Goal: Task Accomplishment & Management: Use online tool/utility

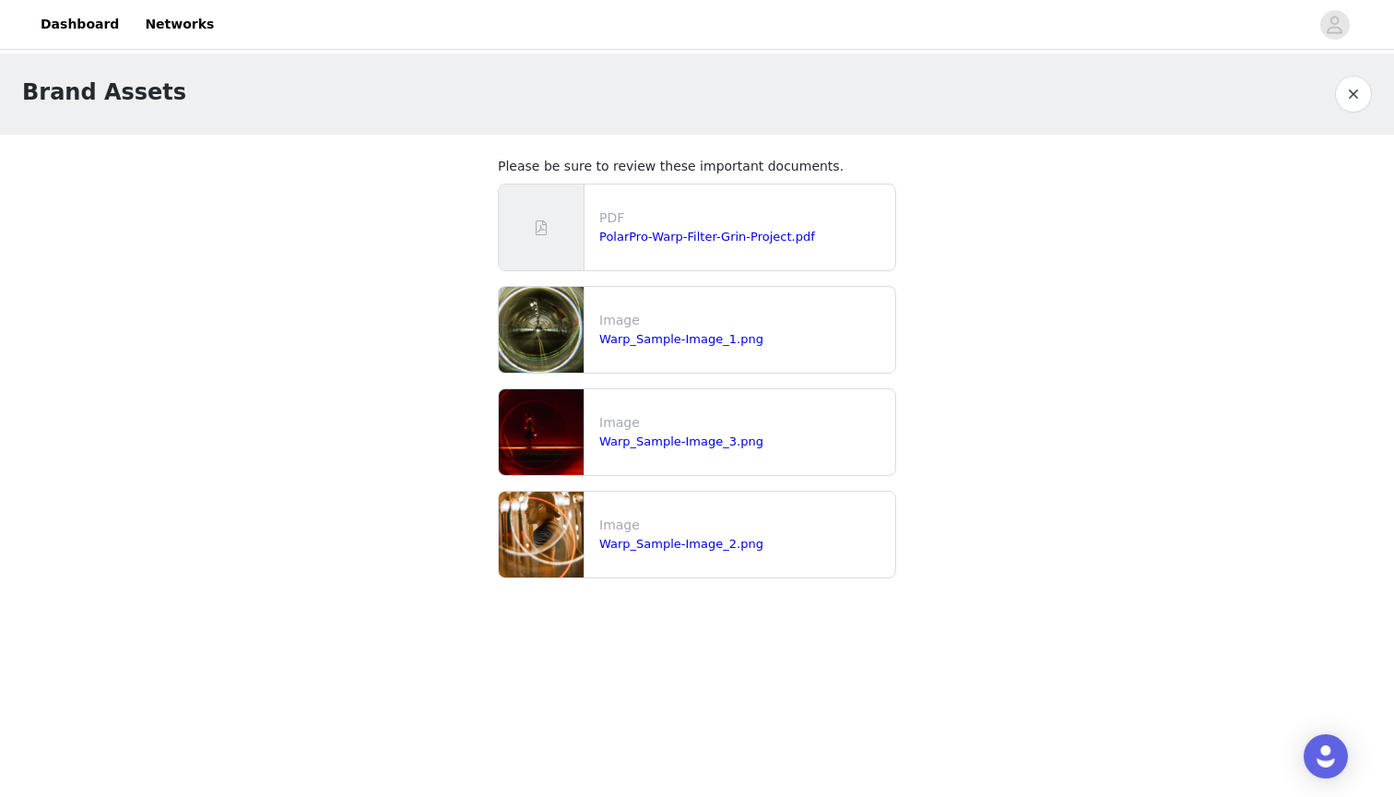
click at [75, 26] on link "Dashboard" at bounding box center [80, 24] width 100 height 41
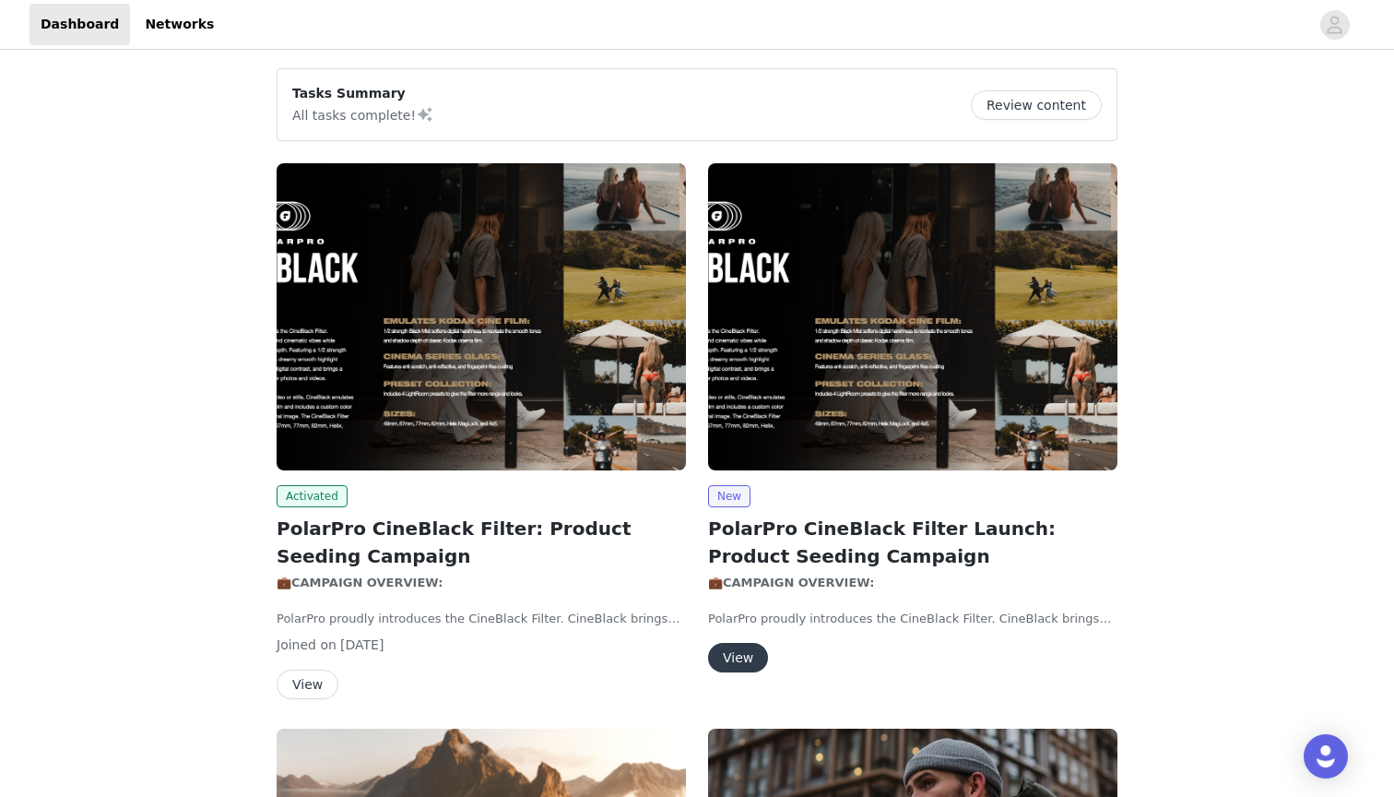
click at [1030, 101] on button "Review content" at bounding box center [1036, 105] width 131 height 30
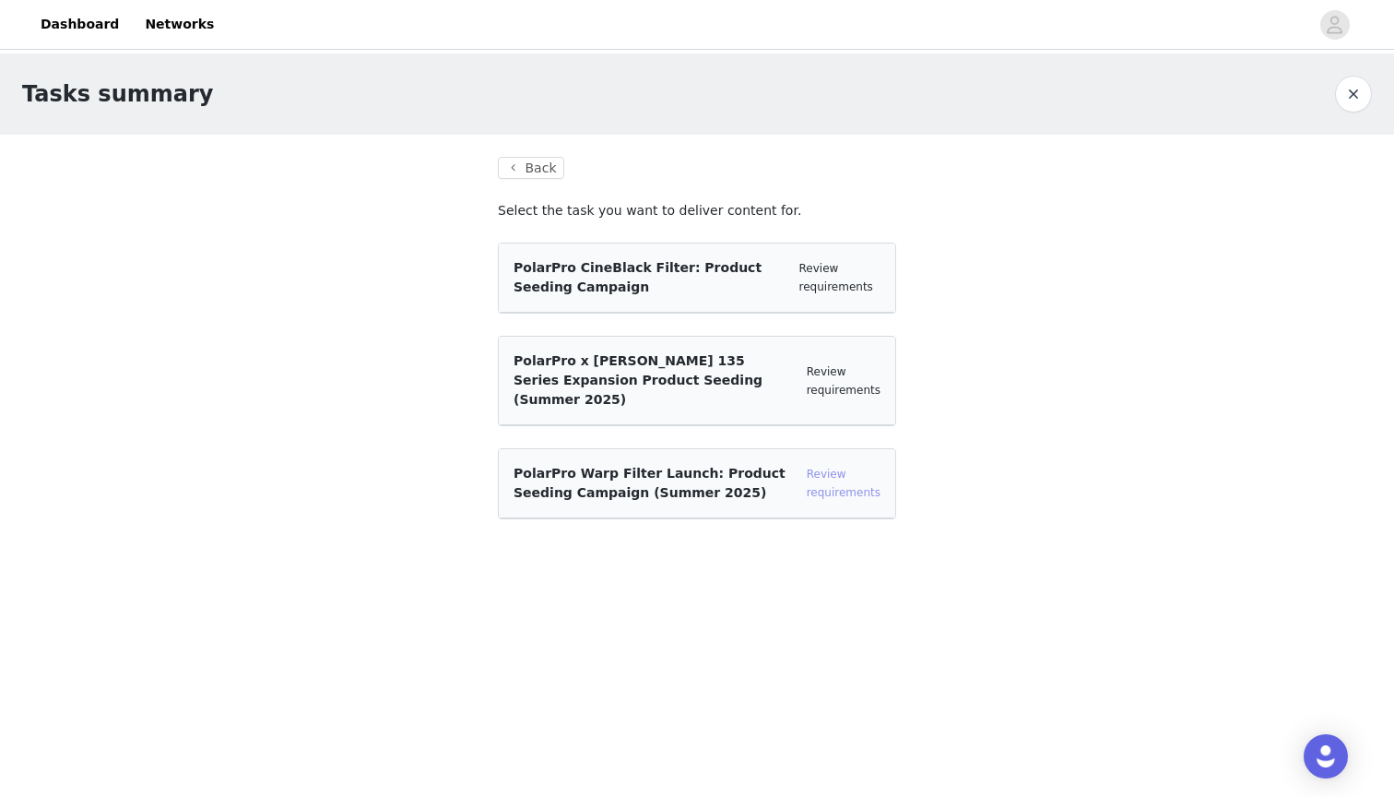
click at [847, 467] on link "Review requirements" at bounding box center [844, 482] width 74 height 31
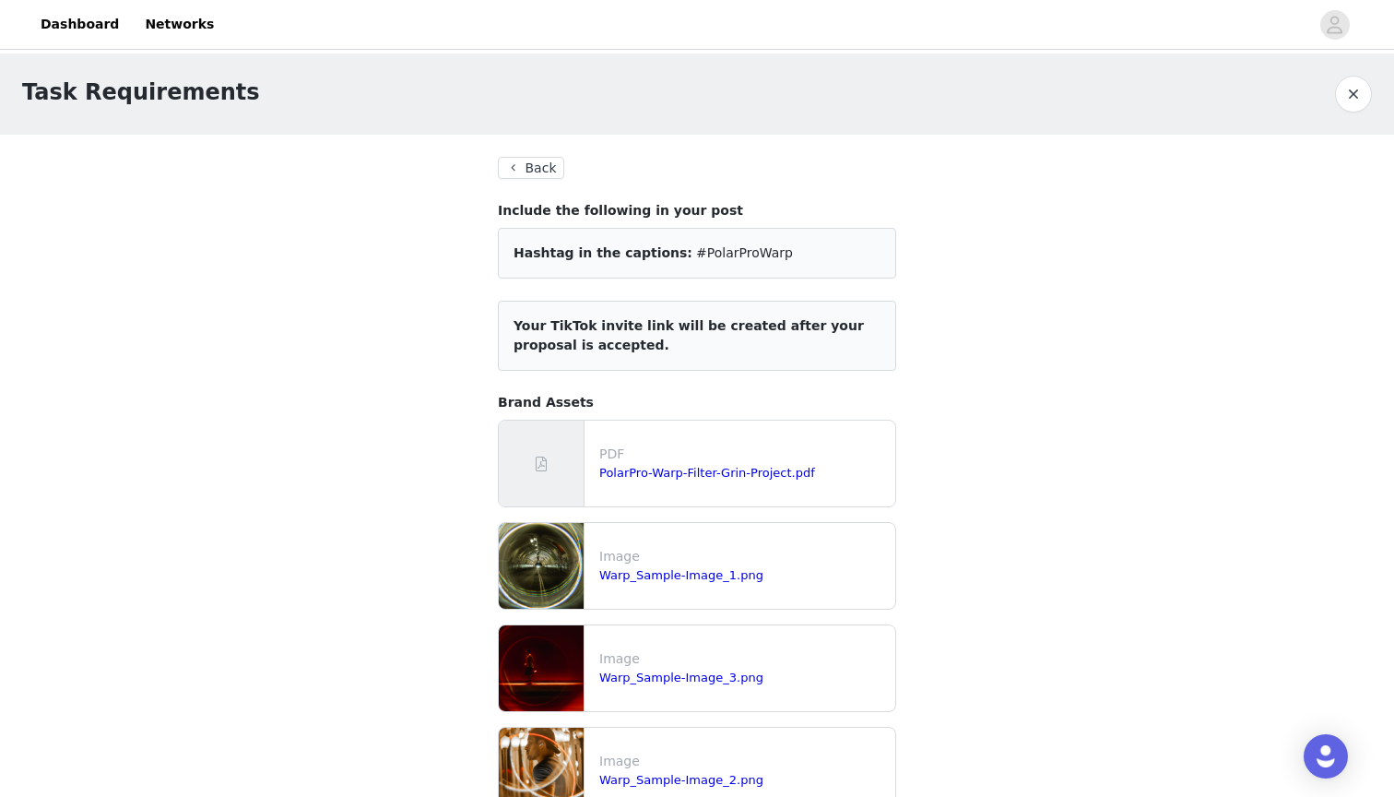
click at [541, 171] on button "Back" at bounding box center [531, 168] width 66 height 22
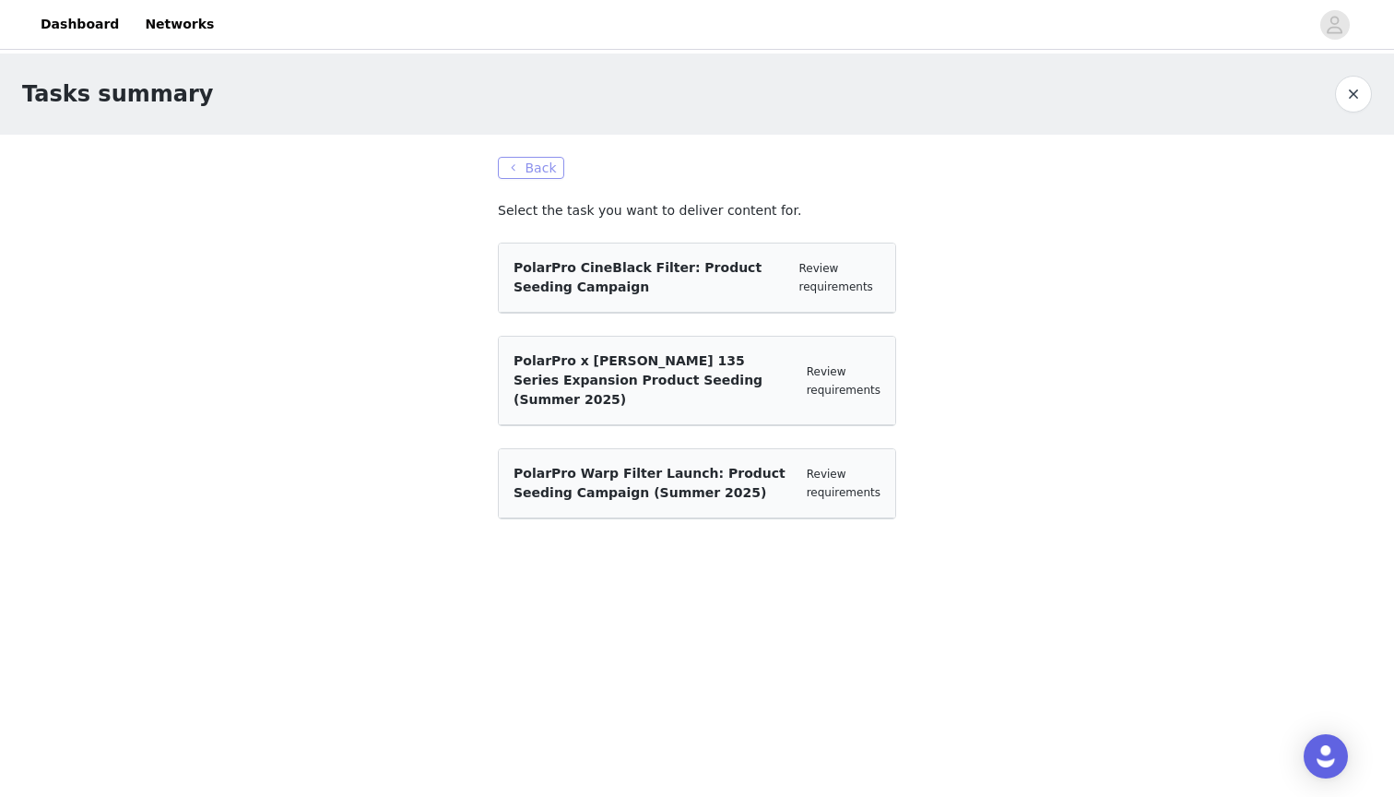
click at [535, 170] on button "Back" at bounding box center [531, 168] width 66 height 22
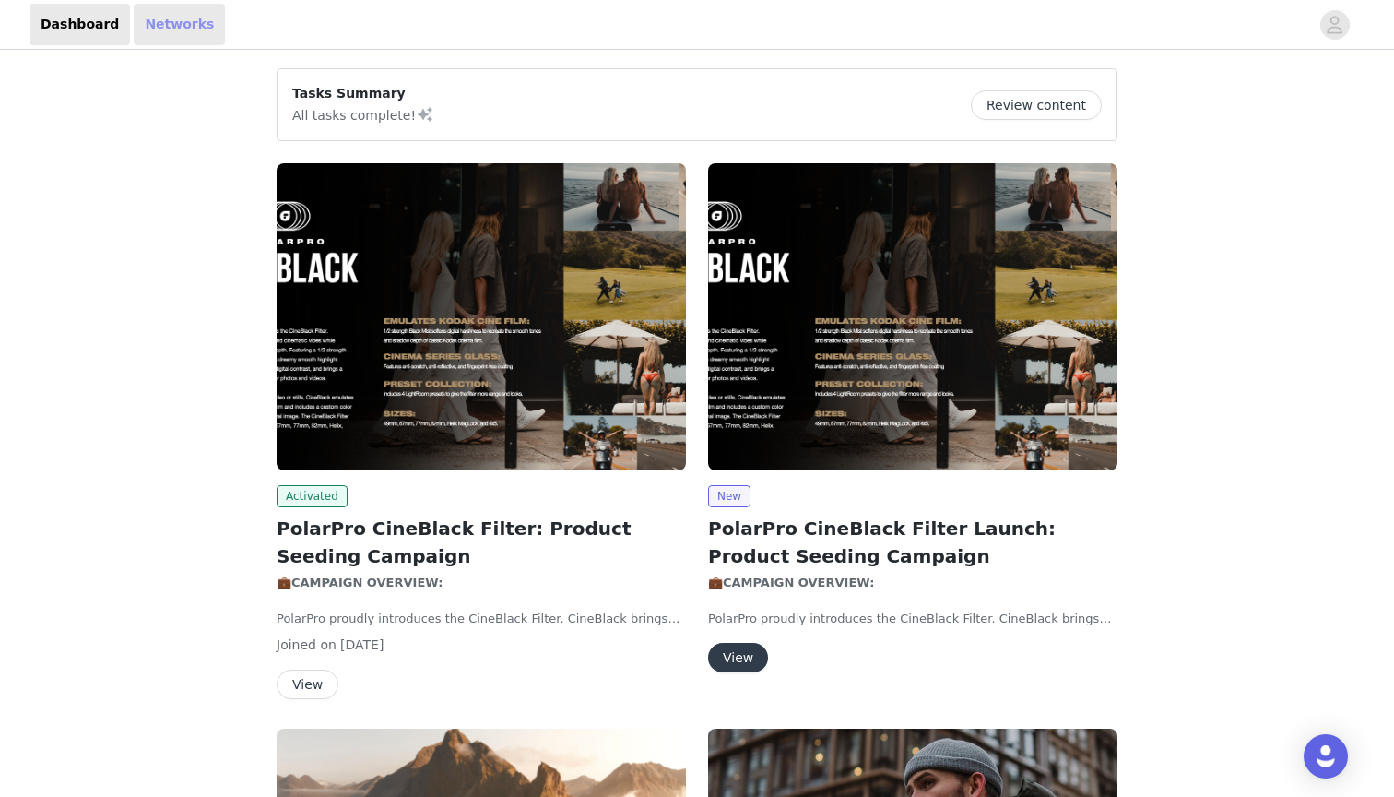
click at [156, 17] on link "Networks" at bounding box center [179, 24] width 91 height 41
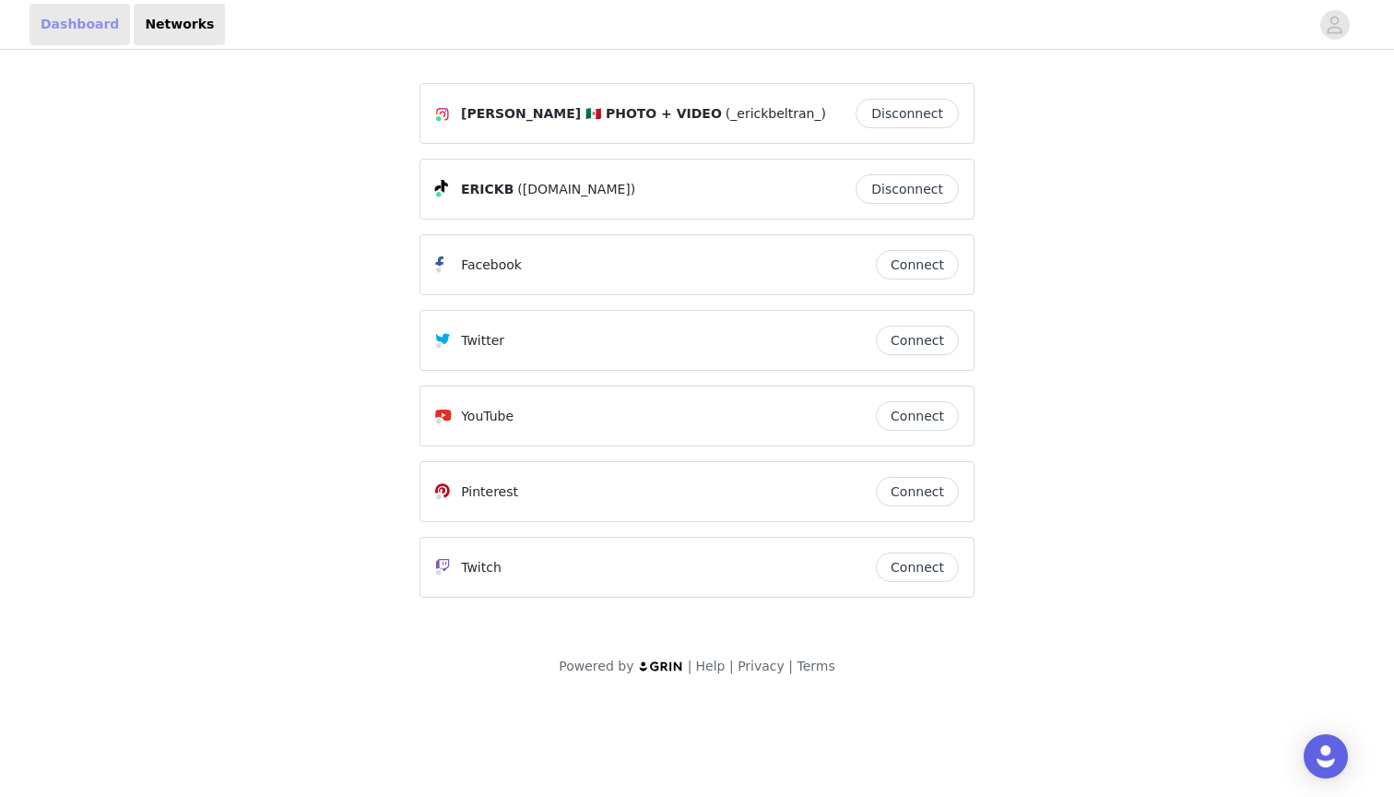
click at [83, 30] on link "Dashboard" at bounding box center [80, 24] width 100 height 41
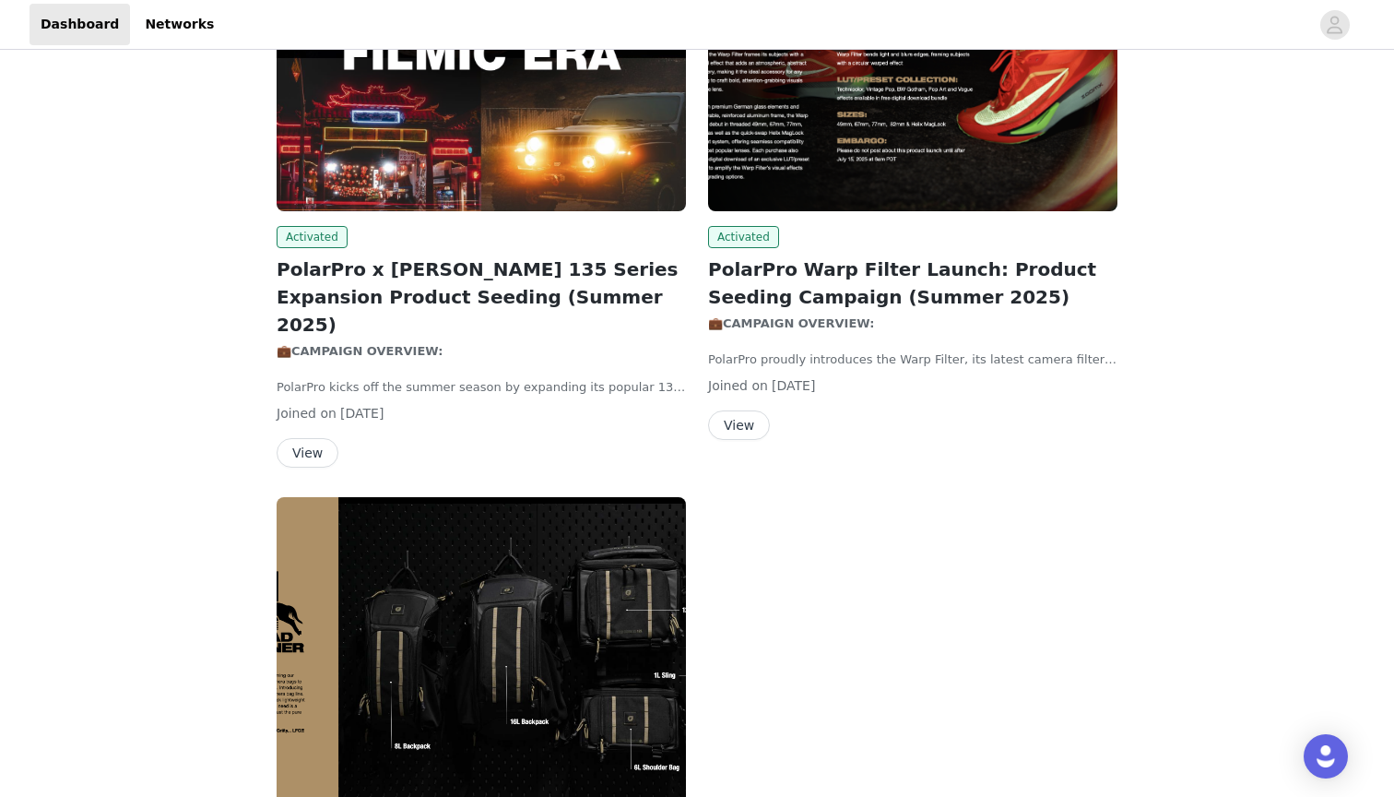
scroll to position [1361, 0]
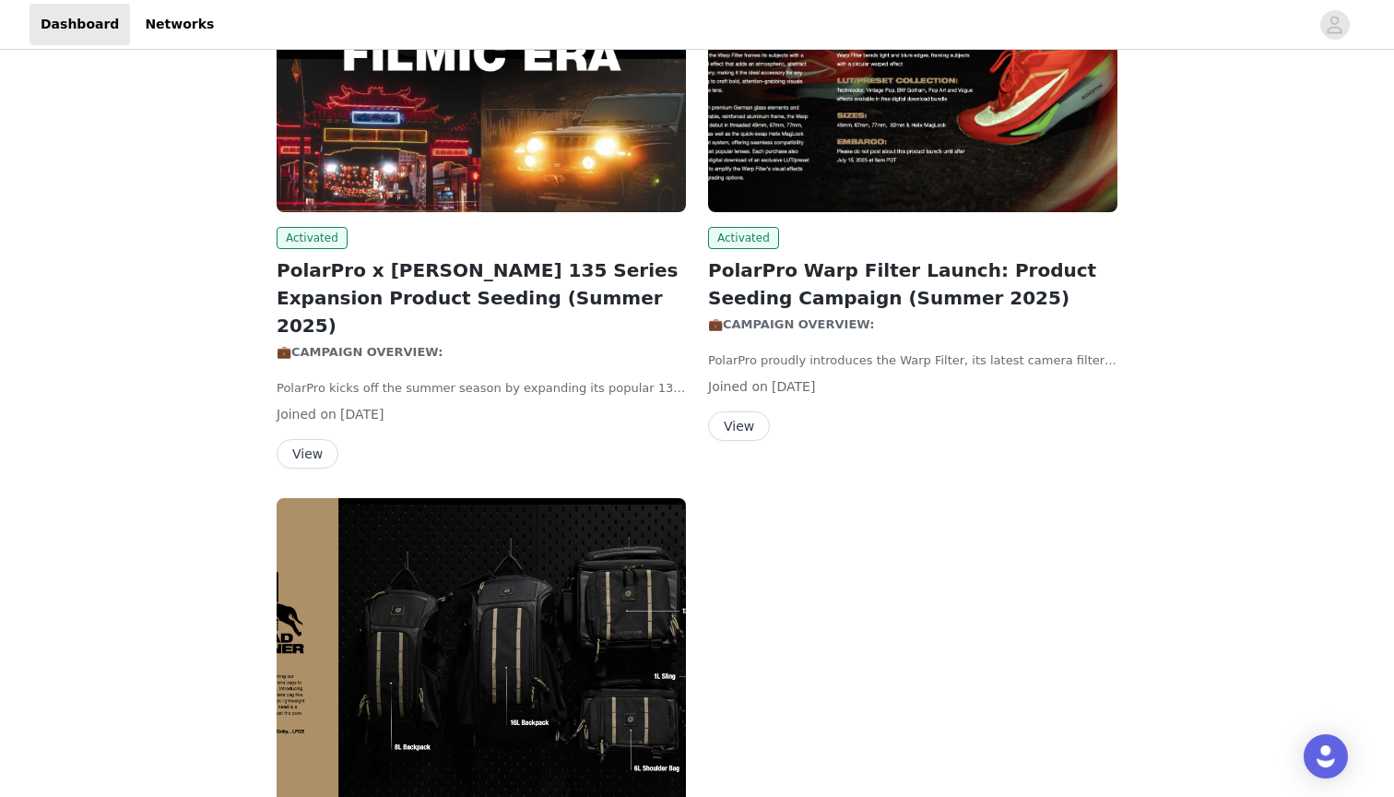
click at [746, 420] on button "View" at bounding box center [739, 426] width 62 height 30
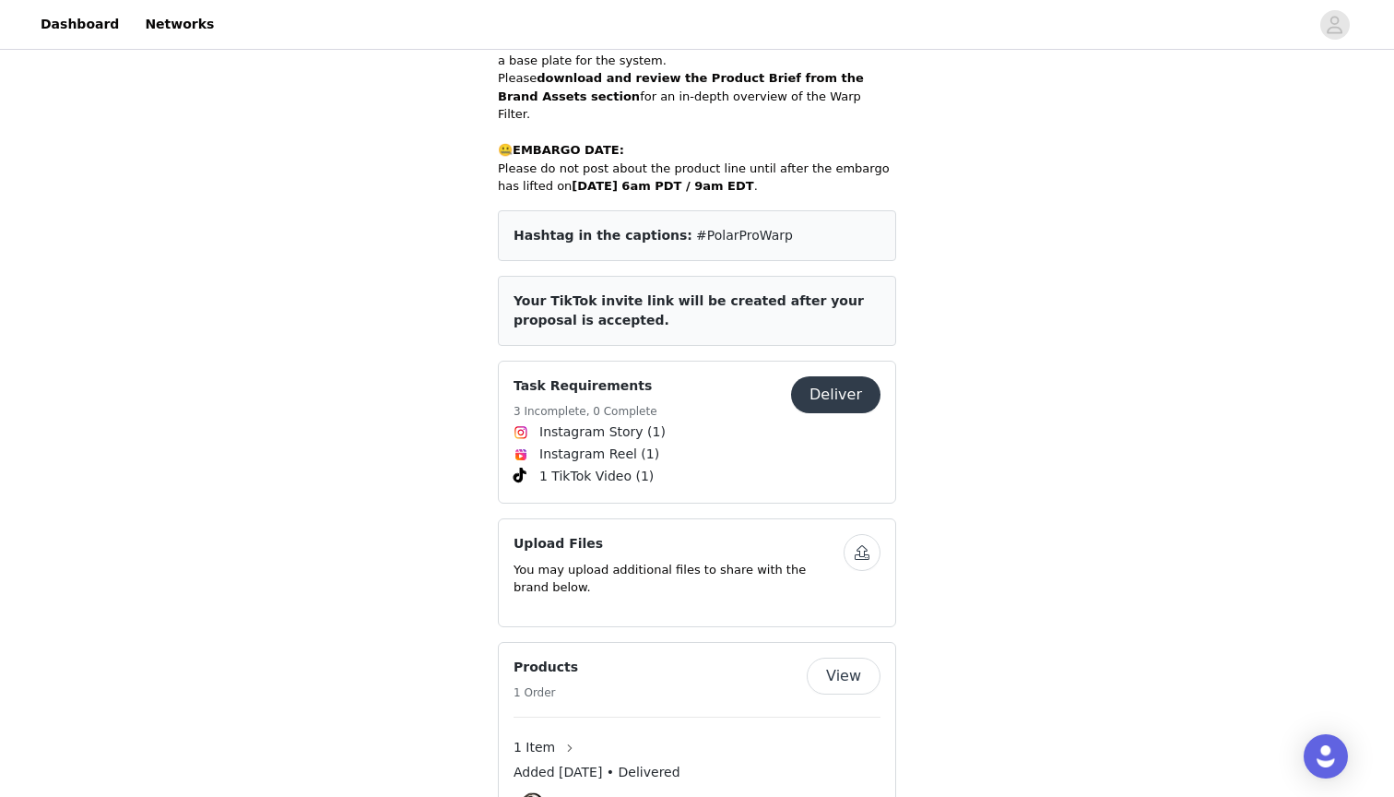
scroll to position [2184, 0]
click at [844, 375] on button "Deliver" at bounding box center [835, 393] width 89 height 37
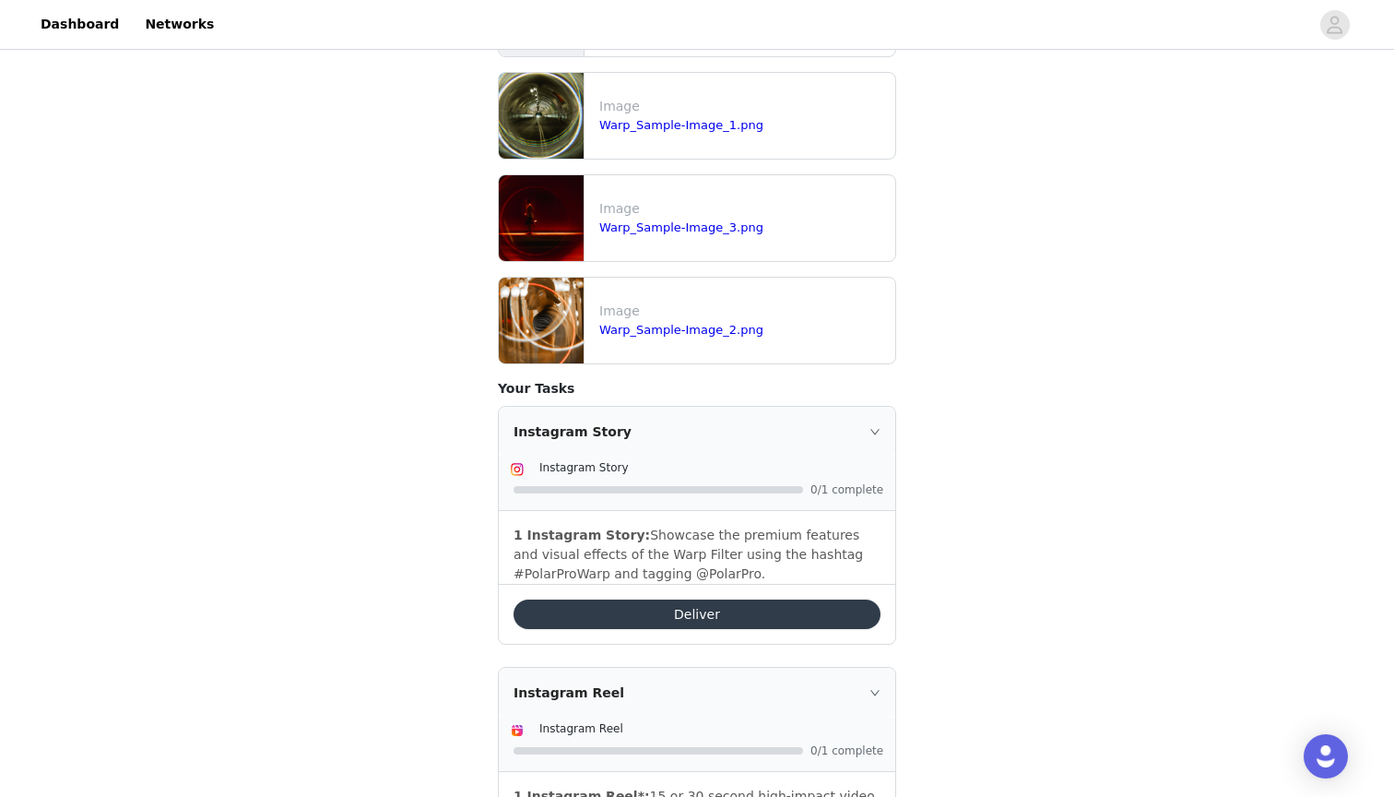
scroll to position [451, 0]
click at [727, 609] on button "Deliver" at bounding box center [697, 613] width 367 height 30
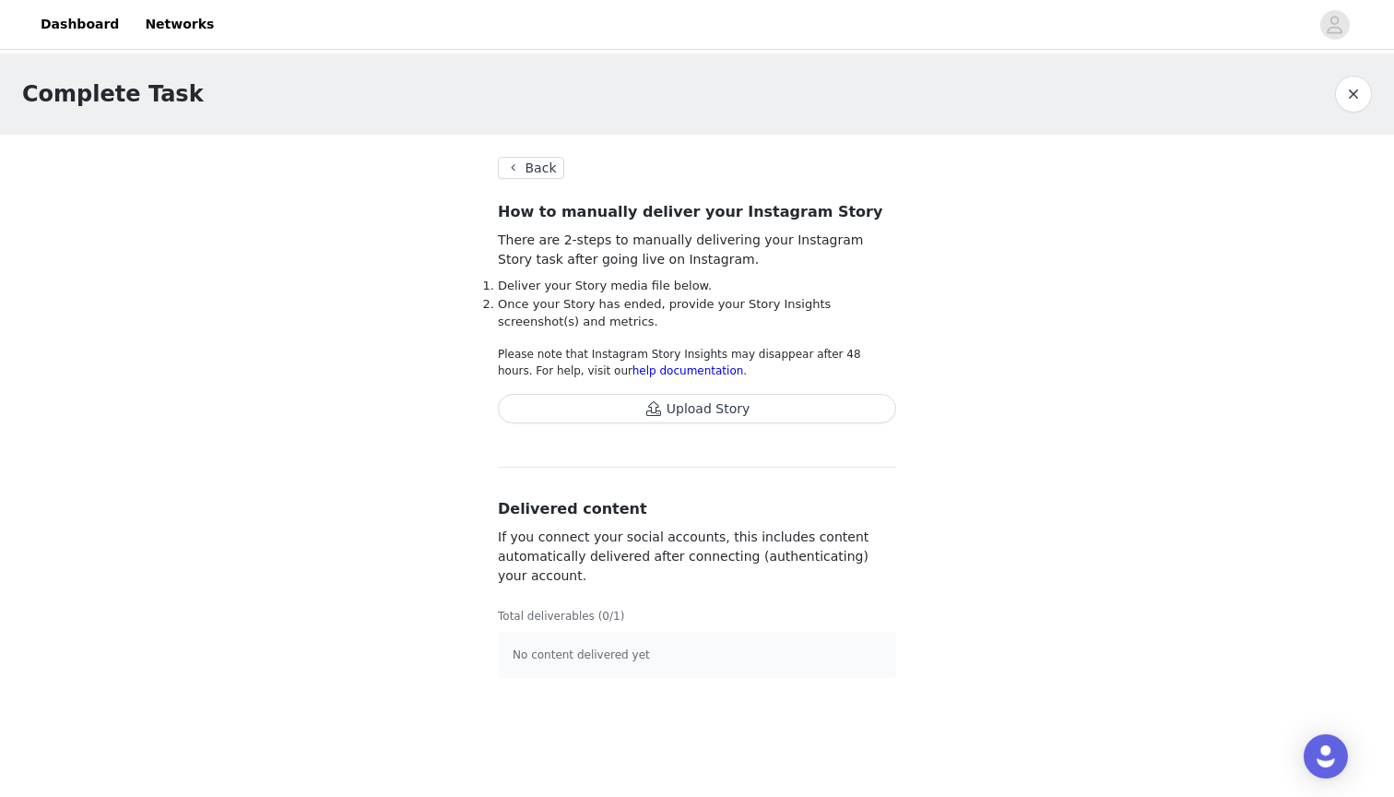
click at [544, 160] on button "Back" at bounding box center [531, 168] width 66 height 22
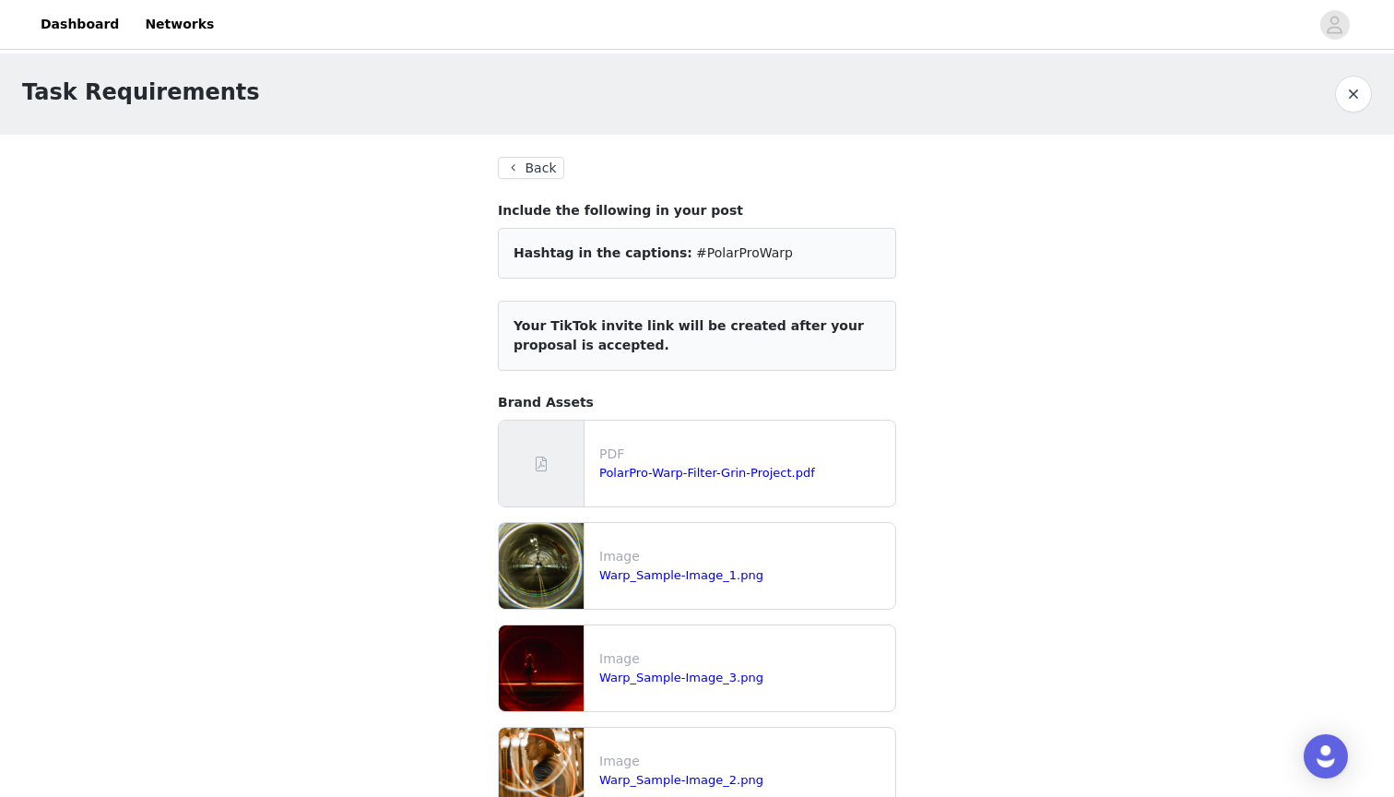
click at [532, 173] on button "Back" at bounding box center [531, 168] width 66 height 22
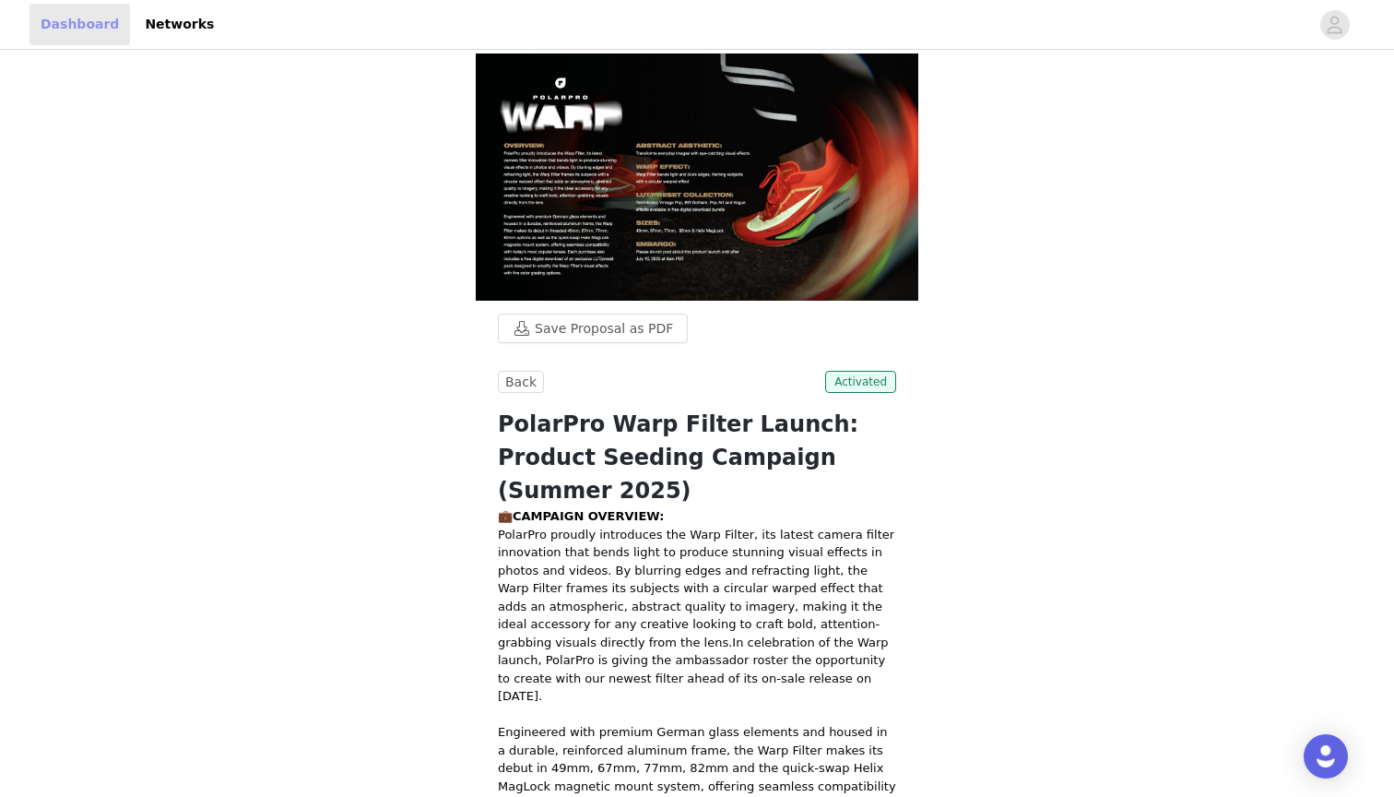
click at [101, 22] on link "Dashboard" at bounding box center [80, 24] width 100 height 41
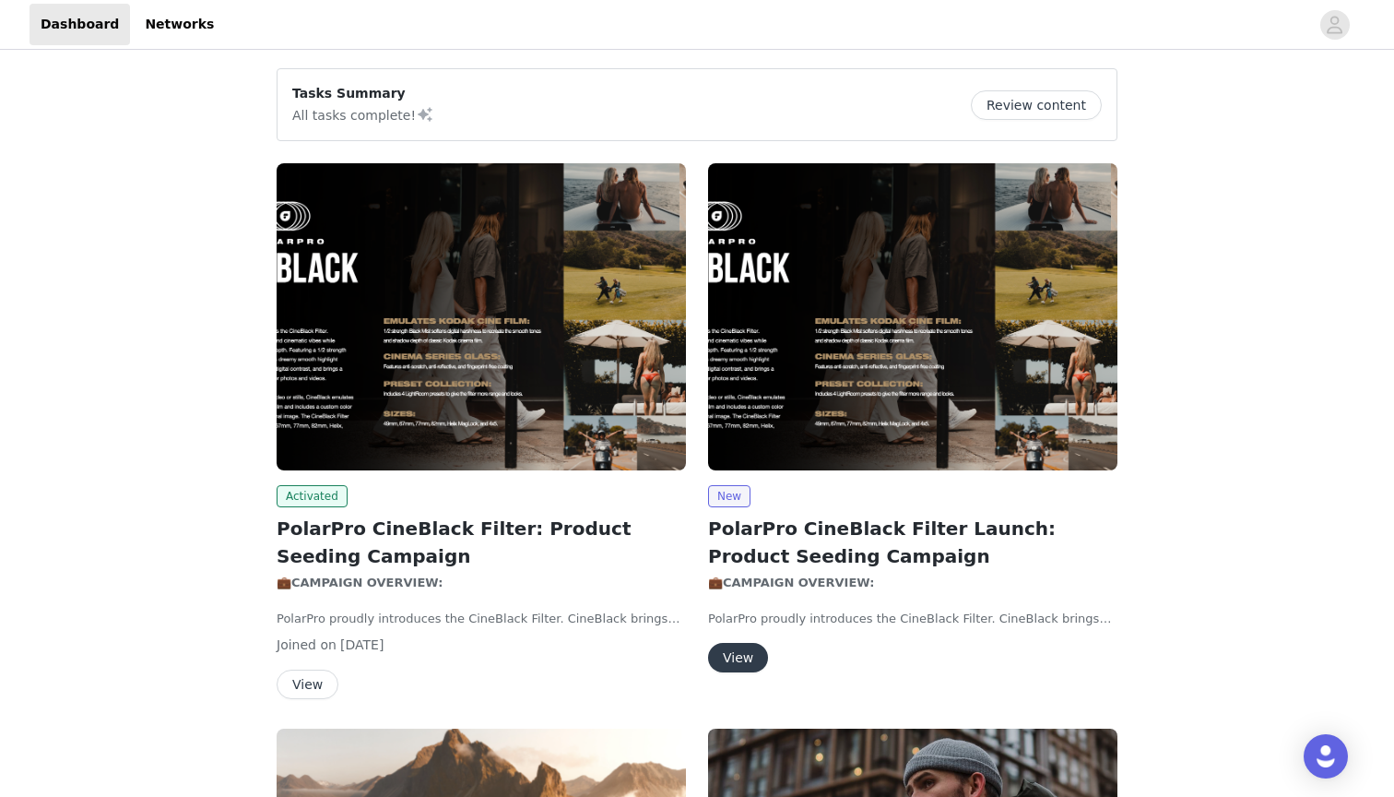
click at [294, 99] on p "Tasks Summary" at bounding box center [363, 93] width 142 height 19
